Goal: Information Seeking & Learning: Learn about a topic

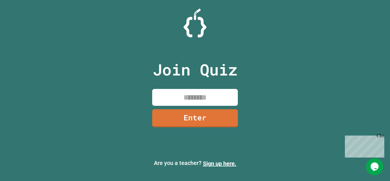
click at [188, 95] on input at bounding box center [195, 97] width 86 height 17
click at [223, 116] on link "Enter" at bounding box center [195, 117] width 84 height 19
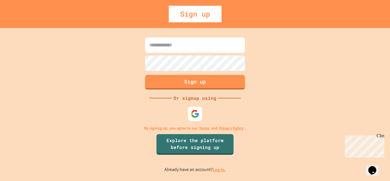
click at [181, 42] on input at bounding box center [195, 44] width 100 height 15
click at [219, 169] on link "Log in." at bounding box center [219, 170] width 13 height 6
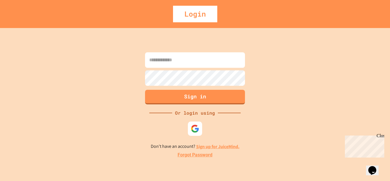
click at [189, 63] on input at bounding box center [195, 59] width 100 height 15
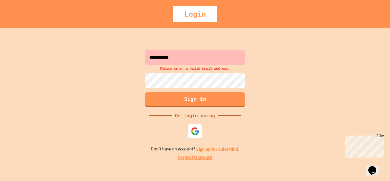
click at [189, 63] on input "**********" at bounding box center [195, 57] width 100 height 15
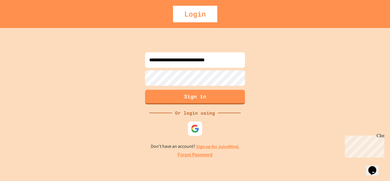
type input "**********"
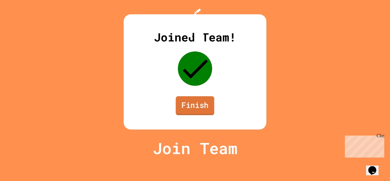
click at [200, 115] on link "Finish" at bounding box center [195, 105] width 39 height 19
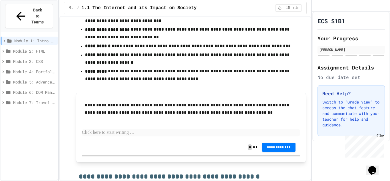
scroll to position [498, 0]
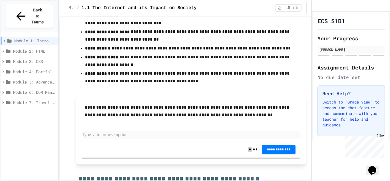
click at [137, 139] on p at bounding box center [191, 134] width 219 height 7
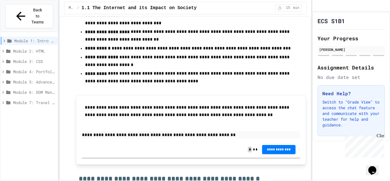
click at [195, 139] on p "**********" at bounding box center [191, 134] width 219 height 7
click at [197, 139] on p "**********" at bounding box center [191, 134] width 219 height 7
click at [205, 139] on p "**********" at bounding box center [191, 134] width 219 height 7
click at [227, 139] on p "**********" at bounding box center [191, 134] width 219 height 7
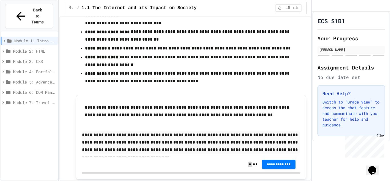
click at [273, 153] on p "**********" at bounding box center [191, 142] width 219 height 22
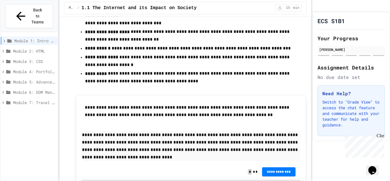
click at [105, 161] on p "**********" at bounding box center [191, 146] width 219 height 30
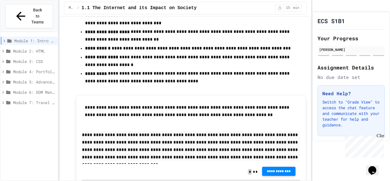
click at [268, 173] on span "**********" at bounding box center [279, 171] width 25 height 5
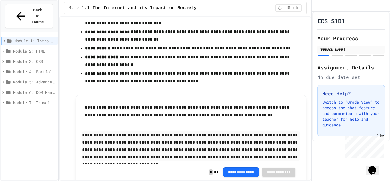
click at [36, 48] on span "Module 2: HTML" at bounding box center [34, 51] width 42 height 6
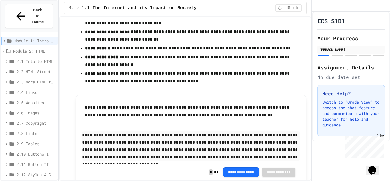
click at [40, 38] on span "Module 1: Intro to the Web" at bounding box center [34, 41] width 41 height 6
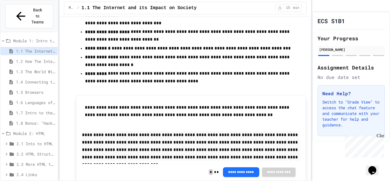
click at [35, 57] on div "1.2 How The Internet Works" at bounding box center [29, 61] width 57 height 8
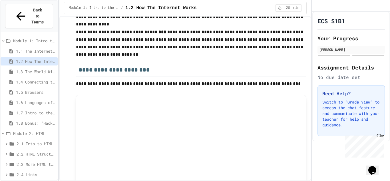
scroll to position [1062, 0]
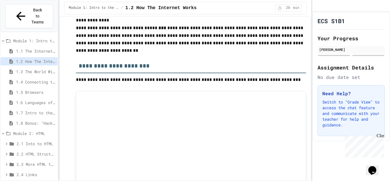
click at [49, 38] on span "Module 1: Intro to the Web" at bounding box center [34, 41] width 42 height 6
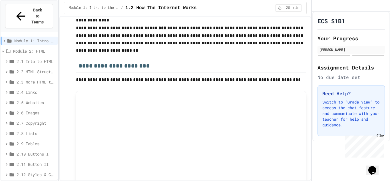
click at [39, 48] on span "Module 2: HTML" at bounding box center [34, 51] width 42 height 6
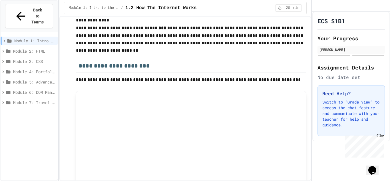
click at [39, 48] on span "Module 2: HTML" at bounding box center [34, 51] width 42 height 6
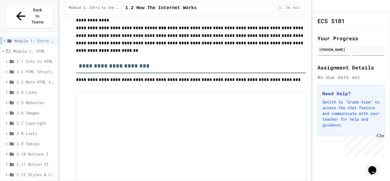
click at [35, 58] on span "2.1 Into to HTML" at bounding box center [36, 61] width 39 height 6
click at [33, 47] on div "Module 2: HTML" at bounding box center [29, 51] width 57 height 8
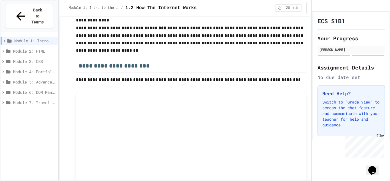
click at [4, 49] on icon at bounding box center [3, 51] width 5 height 5
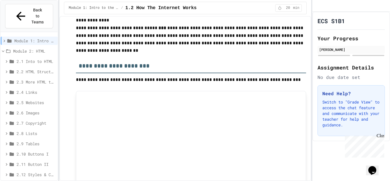
drag, startPoint x: 4, startPoint y: 39, endPoint x: 19, endPoint y: 29, distance: 17.8
click at [19, 34] on div "Module 1: Intro to the Web Module 2: HTML 2.1 Into to HTML 2.2 HTML Structure 2…" at bounding box center [29, 139] width 57 height 210
click at [22, 48] on span "Module 2: HTML" at bounding box center [34, 51] width 42 height 6
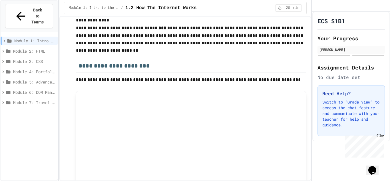
click at [48, 48] on span "Module 2: HTML" at bounding box center [34, 51] width 42 height 6
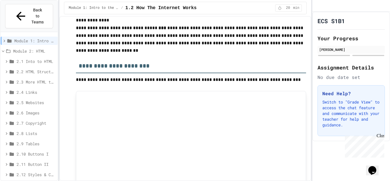
click at [48, 48] on span "Module 2: HTML" at bounding box center [34, 51] width 42 height 6
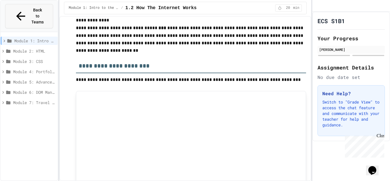
click at [39, 9] on span "Back to Teams" at bounding box center [37, 16] width 13 height 18
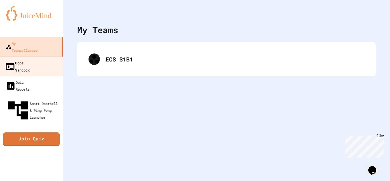
click at [40, 56] on link "Code Sandbox" at bounding box center [31, 66] width 65 height 20
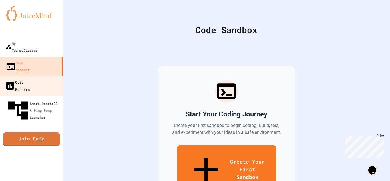
click at [30, 79] on div "Quiz Reports" at bounding box center [17, 86] width 25 height 14
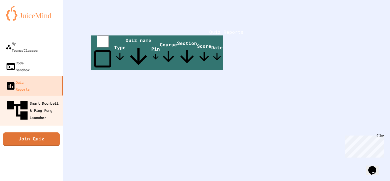
click at [39, 98] on div "Smart Doorbell & Ping Pong Launcher" at bounding box center [33, 110] width 57 height 25
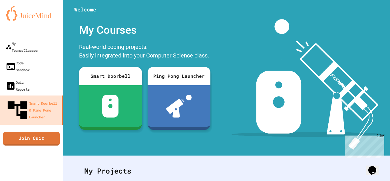
click at [39, 14] on img at bounding box center [31, 13] width 51 height 15
click at [27, 7] on img at bounding box center [31, 13] width 51 height 15
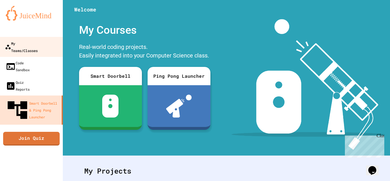
click at [38, 45] on div "My Teams/Classes" at bounding box center [21, 47] width 33 height 14
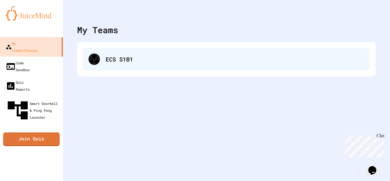
click at [92, 49] on div "ECS S1B1" at bounding box center [226, 59] width 287 height 23
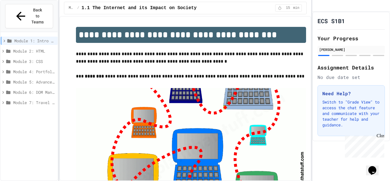
click at [44, 47] on div "Module 2: HTML" at bounding box center [29, 51] width 57 height 8
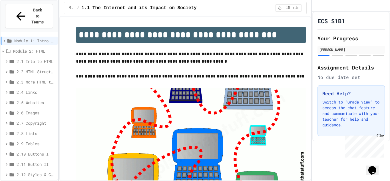
click at [29, 48] on span "Module 2: HTML" at bounding box center [34, 51] width 42 height 6
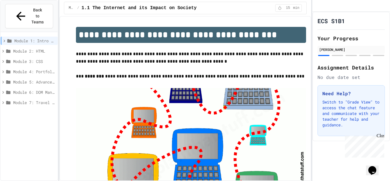
click at [49, 47] on div "Module 2: HTML" at bounding box center [29, 51] width 57 height 8
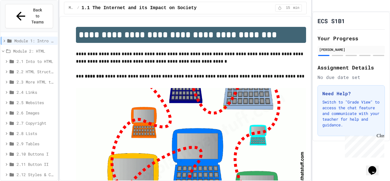
click at [49, 47] on div "Module 2: HTML" at bounding box center [29, 51] width 57 height 8
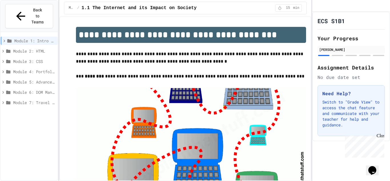
click at [37, 57] on div "Module 3: CSS" at bounding box center [29, 61] width 57 height 8
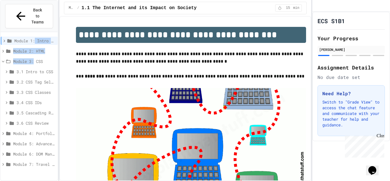
drag, startPoint x: 37, startPoint y: 46, endPoint x: 39, endPoint y: 32, distance: 13.8
click at [39, 34] on div "Module 1: Intro to the Web Module 2: HTML Module 3: CSS 3.1 Intro to CSS 3.2 CS…" at bounding box center [29, 103] width 57 height 138
click at [88, 41] on h1 "**********" at bounding box center [191, 35] width 231 height 16
click at [50, 38] on span "Module 1: Intro to the Web" at bounding box center [34, 41] width 41 height 6
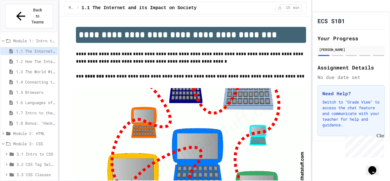
click at [44, 48] on span "1.1 The Internet and its Impact on Society" at bounding box center [35, 51] width 39 height 6
click at [35, 58] on span "1.2 How The Internet Works" at bounding box center [35, 61] width 39 height 6
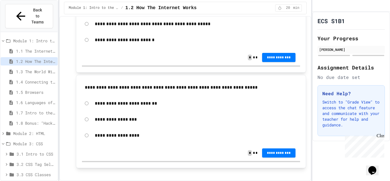
scroll to position [1927, 0]
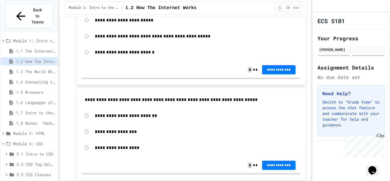
drag, startPoint x: 308, startPoint y: 159, endPoint x: 327, endPoint y: 25, distance: 135.6
click at [327, 25] on h1 "ECS S1B1" at bounding box center [331, 21] width 27 height 8
click at [44, 7] on span "Back to Teams" at bounding box center [37, 16] width 13 height 18
